Goal: Navigation & Orientation: Find specific page/section

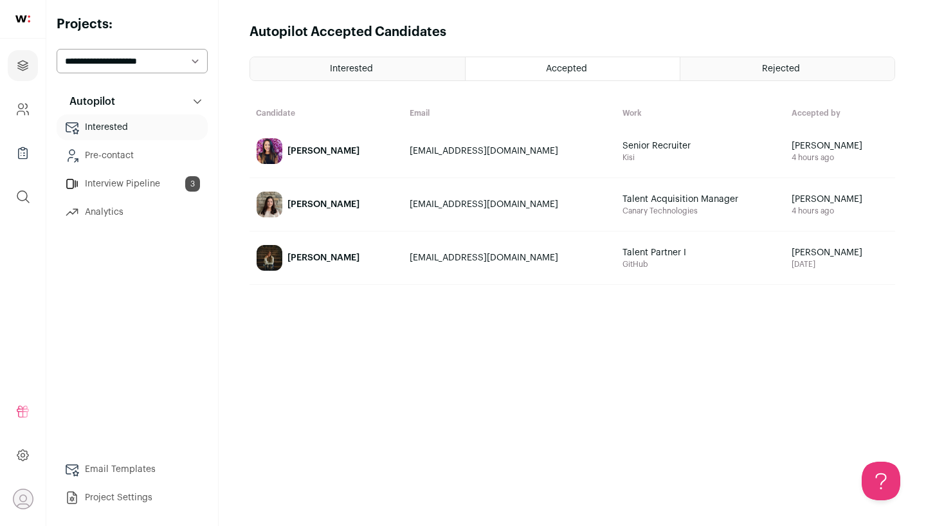
click at [135, 179] on link "Interview Pipeline 3" at bounding box center [132, 184] width 151 height 26
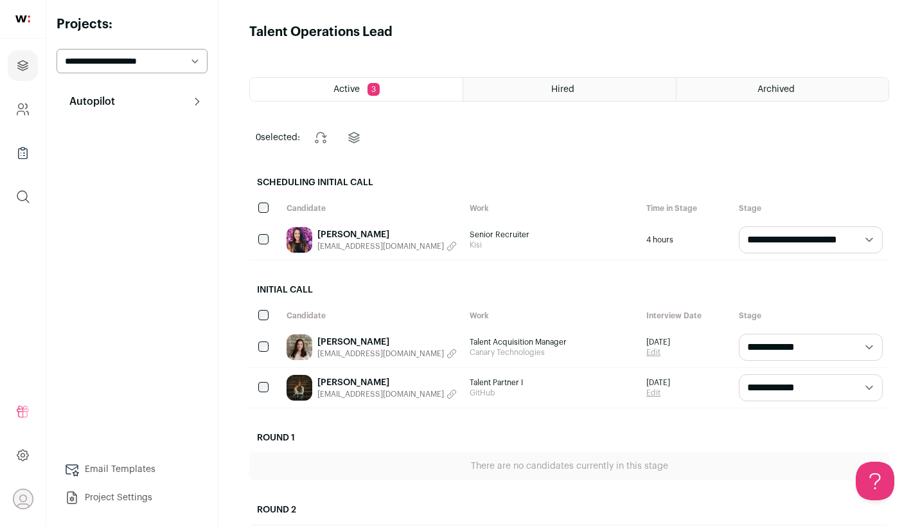
click at [123, 159] on div "Autopilot Autopilot Interested Pre-contact Interview Pipeline 3 Analytics Email…" at bounding box center [132, 300] width 151 height 422
click at [146, 106] on button "Autopilot" at bounding box center [132, 102] width 151 height 26
select select "*****"
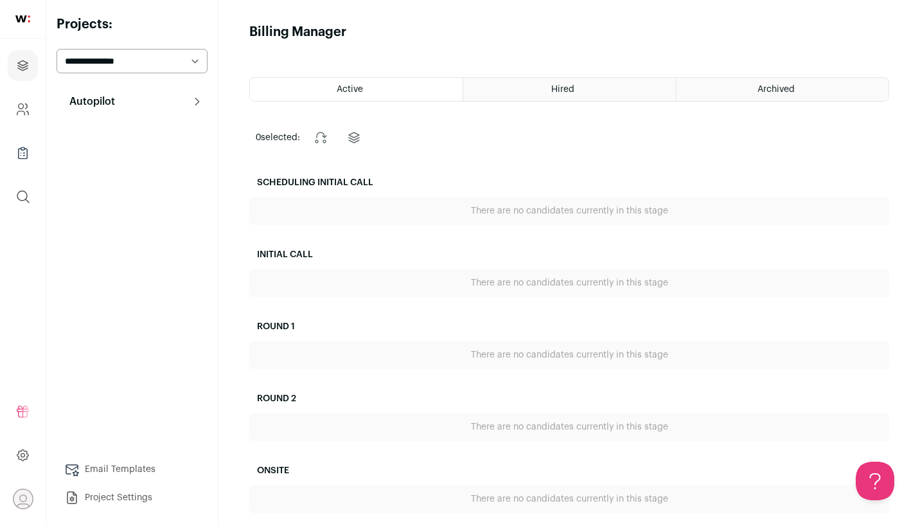
click at [588, 88] on div "Hired" at bounding box center [569, 89] width 212 height 23
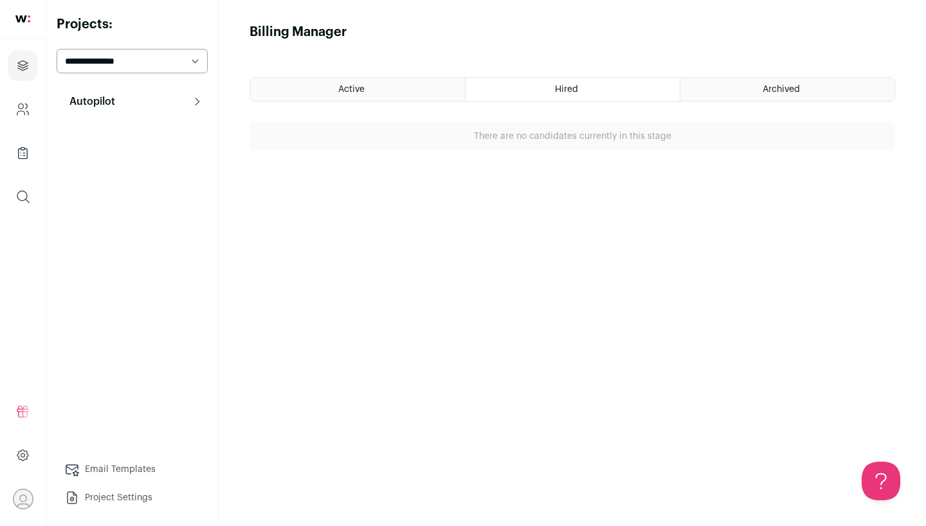
click at [731, 82] on div "Archived" at bounding box center [787, 89] width 214 height 23
click at [17, 116] on icon "Company and ATS Settings" at bounding box center [22, 109] width 15 height 15
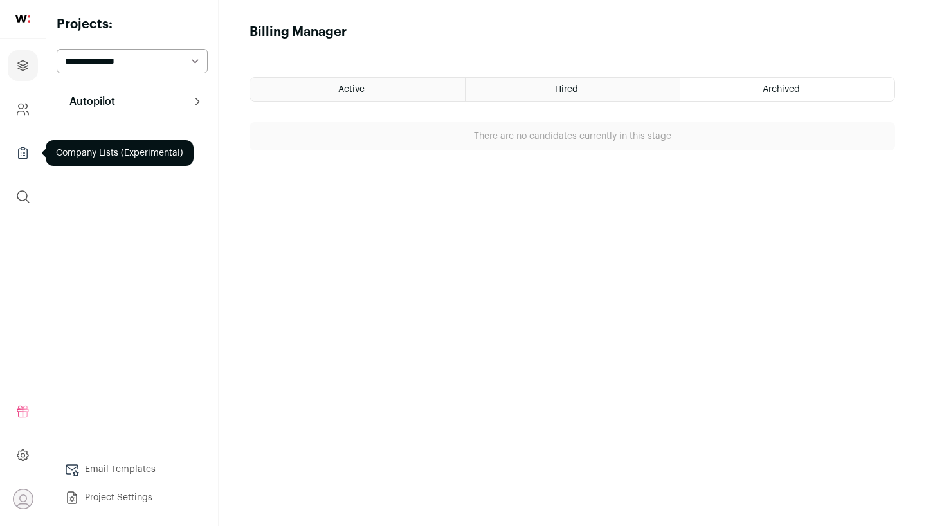
click at [26, 142] on link "Company Lists" at bounding box center [23, 153] width 30 height 31
